Goal: Information Seeking & Learning: Learn about a topic

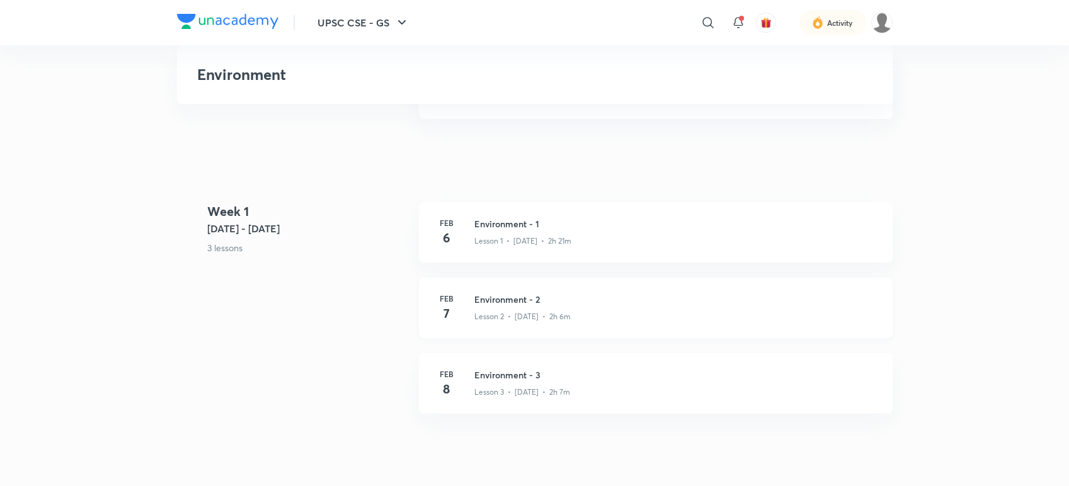
click at [883, 307] on div "[DATE] Environment - 2 Lesson 2 • [DATE] • 2h 6m" at bounding box center [656, 308] width 474 height 60
click at [638, 392] on div "Lesson 3 • [DATE] • 2h 7m" at bounding box center [675, 390] width 403 height 16
